Goal: Task Accomplishment & Management: Use online tool/utility

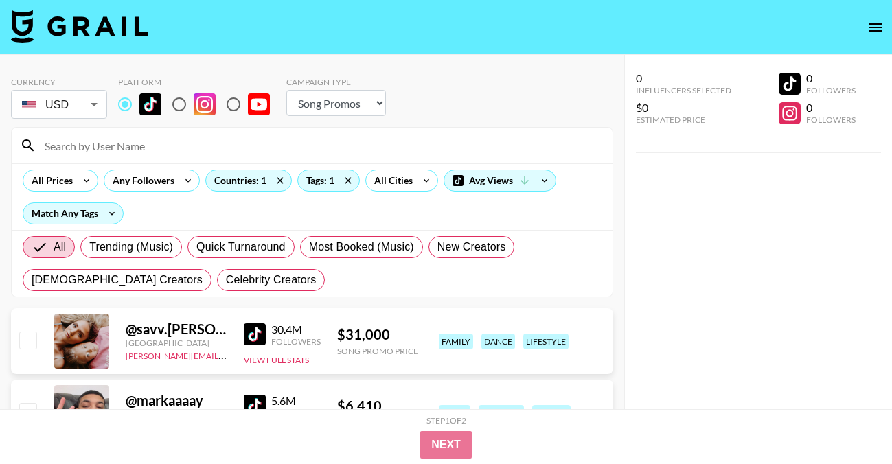
select select "Song"
click at [332, 183] on div "Tags: 1" at bounding box center [328, 180] width 61 height 21
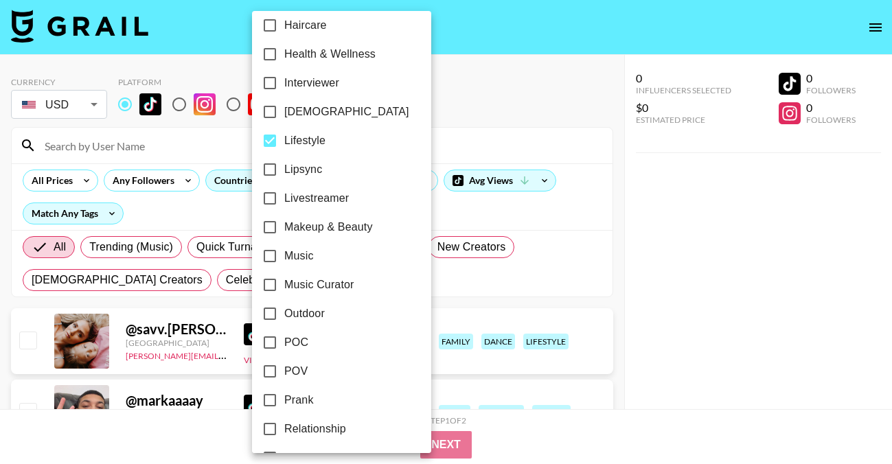
scroll to position [589, 0]
click at [298, 139] on span "Lifestyle" at bounding box center [304, 139] width 41 height 16
click at [284, 139] on input "Lifestyle" at bounding box center [269, 139] width 29 height 29
checkbox input "false"
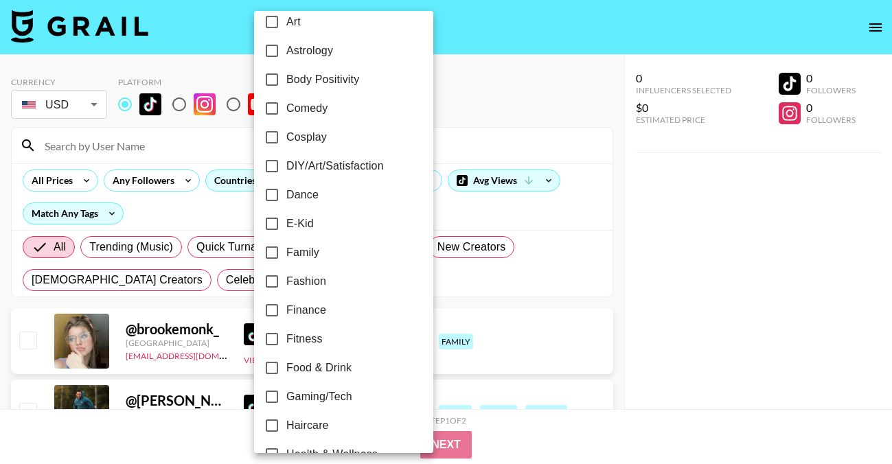
scroll to position [162, 0]
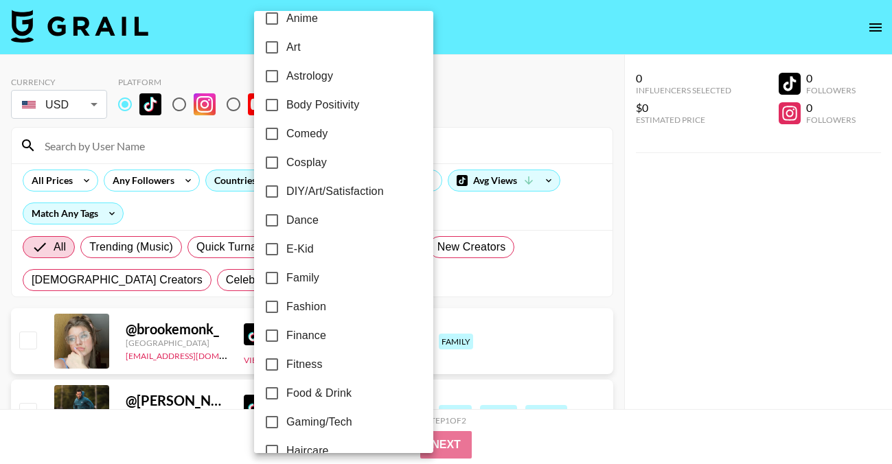
click at [317, 220] on span "Dance" at bounding box center [302, 220] width 32 height 16
click at [286, 220] on input "Dance" at bounding box center [271, 220] width 29 height 29
checkbox input "true"
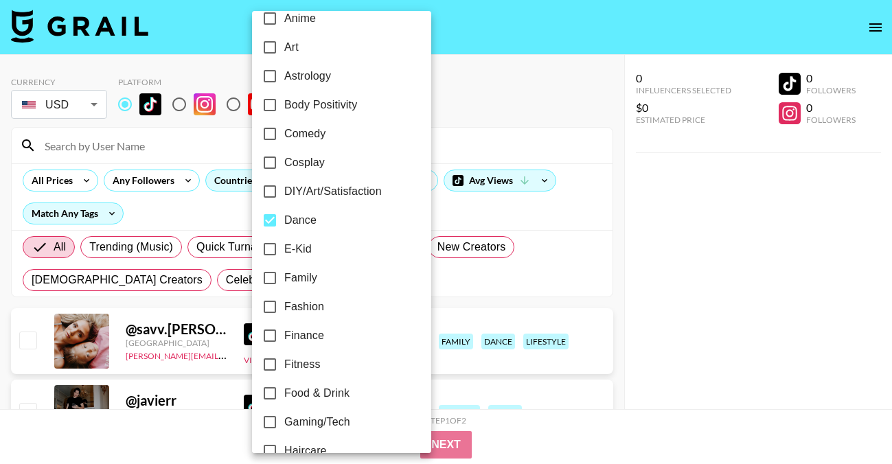
click at [445, 90] on div at bounding box center [446, 232] width 892 height 464
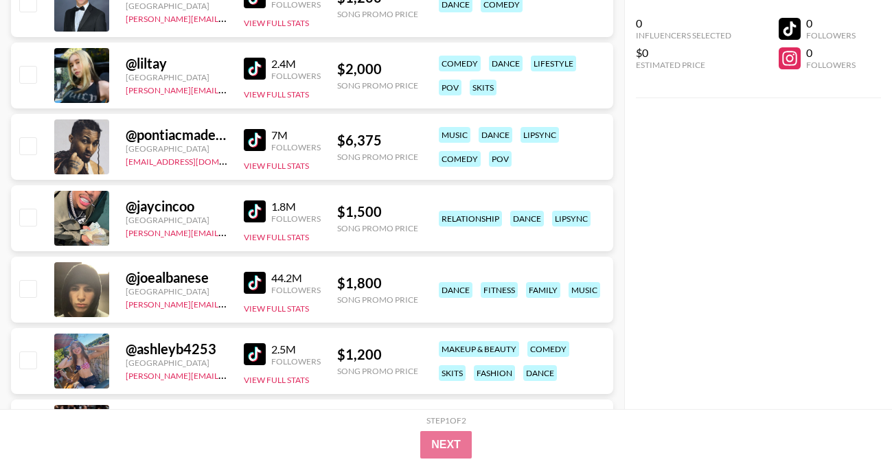
scroll to position [838, 0]
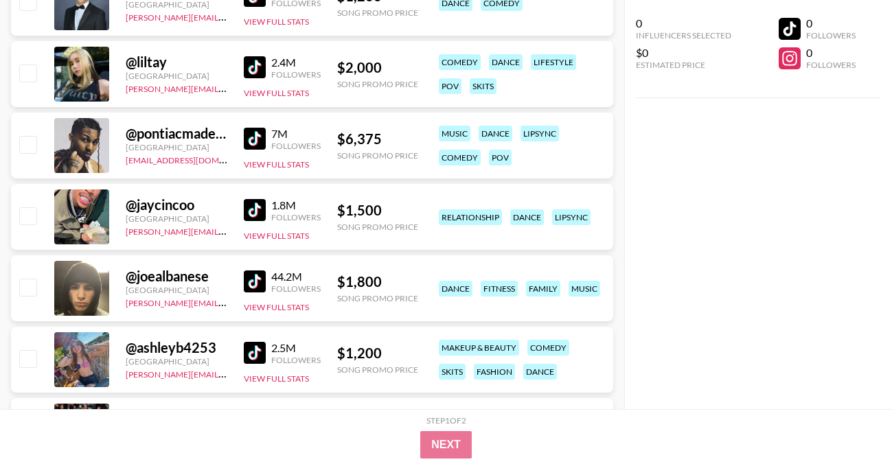
click at [251, 62] on img at bounding box center [255, 67] width 22 height 22
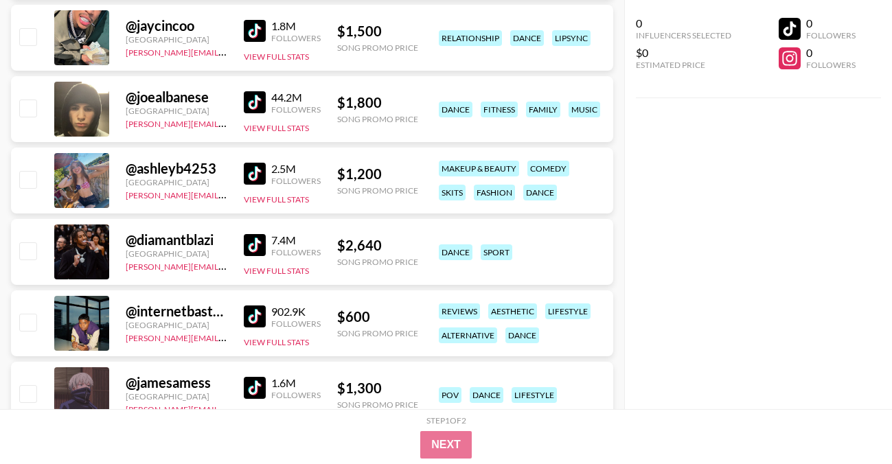
scroll to position [1019, 0]
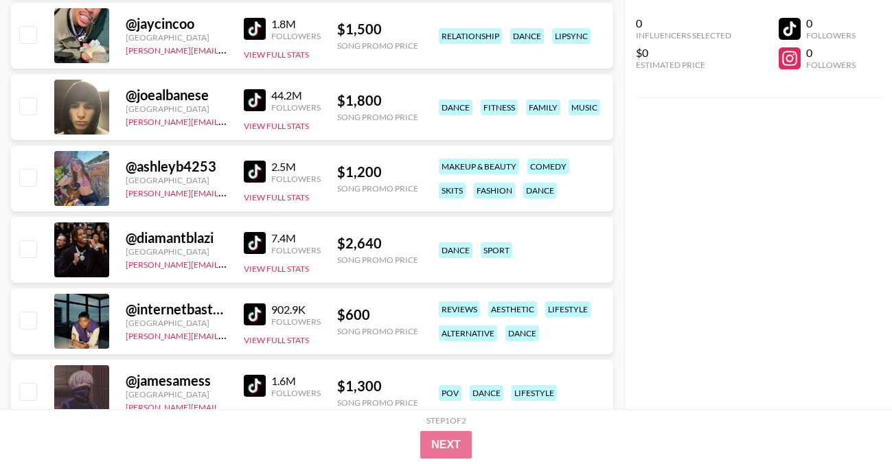
click at [253, 100] on img at bounding box center [255, 100] width 22 height 22
